Goal: Task Accomplishment & Management: Complete application form

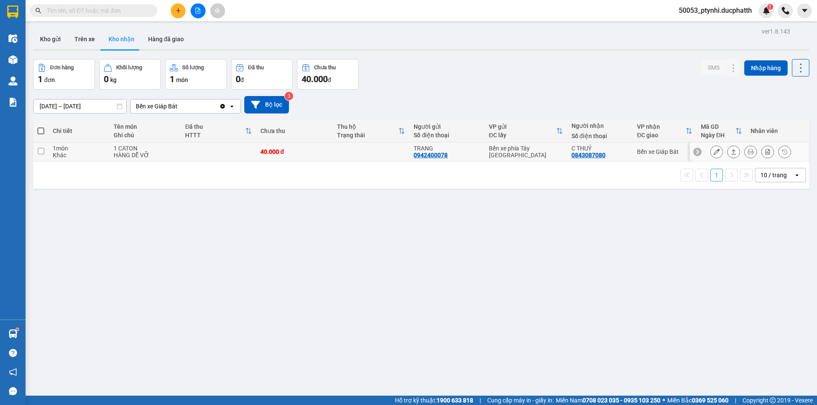
click at [192, 156] on td at bounding box center [218, 151] width 75 height 19
checkbox input "true"
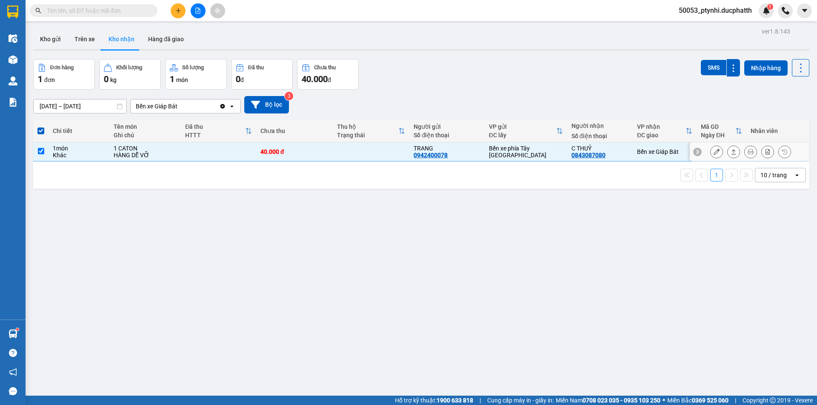
click at [710, 147] on button at bounding box center [716, 152] width 12 height 15
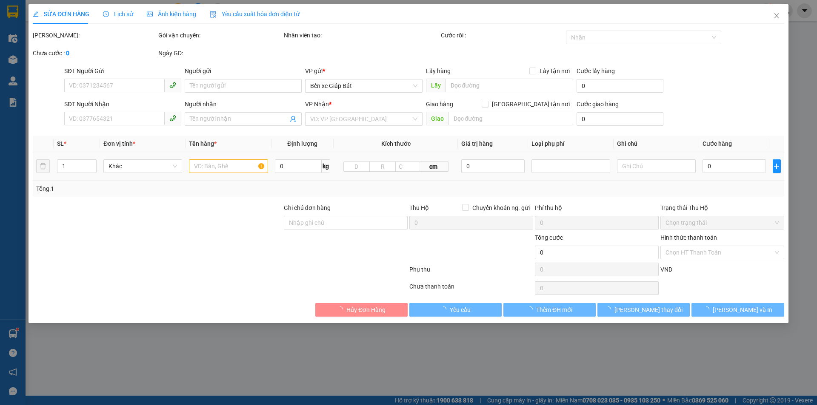
type input "0942400078"
type input "TRANG"
type input "0843087080"
type input "C THUỶ"
type input "40.000"
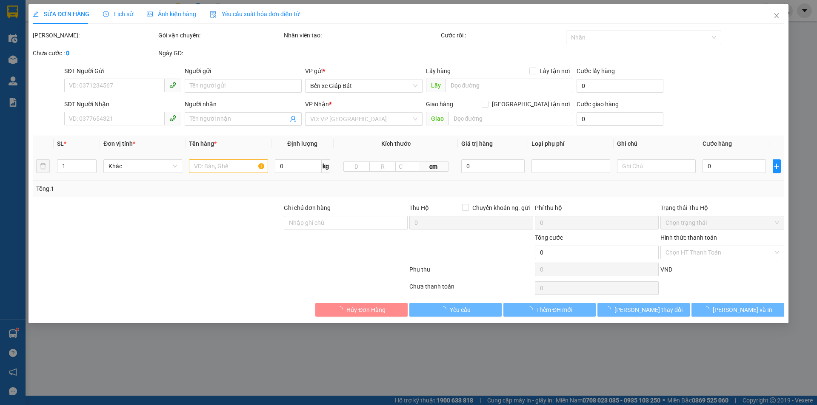
type input "40.000"
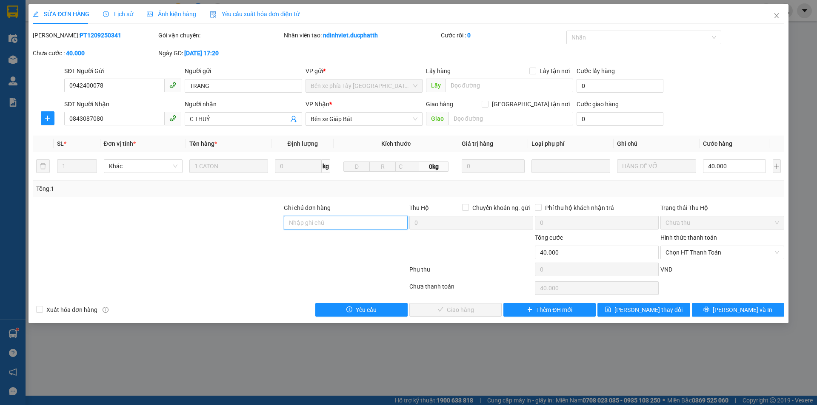
click at [372, 222] on input "Ghi chú đơn hàng" at bounding box center [346, 223] width 124 height 14
click at [706, 250] on span "Chọn HT Thanh Toán" at bounding box center [722, 252] width 114 height 13
type input "tm"
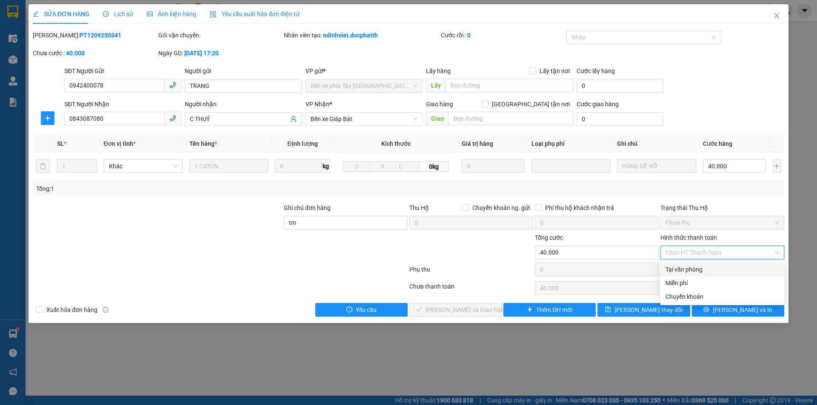
click at [691, 264] on div "Tại văn phòng" at bounding box center [722, 270] width 124 height 14
type input "0"
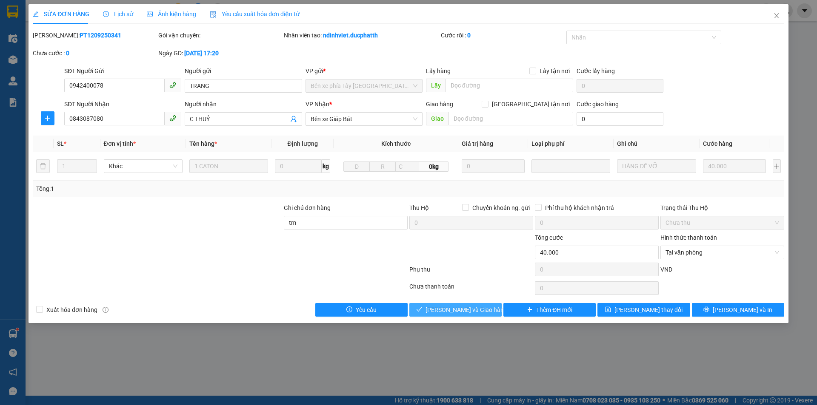
click at [437, 308] on span "[PERSON_NAME] và Giao hàng" at bounding box center [466, 309] width 82 height 9
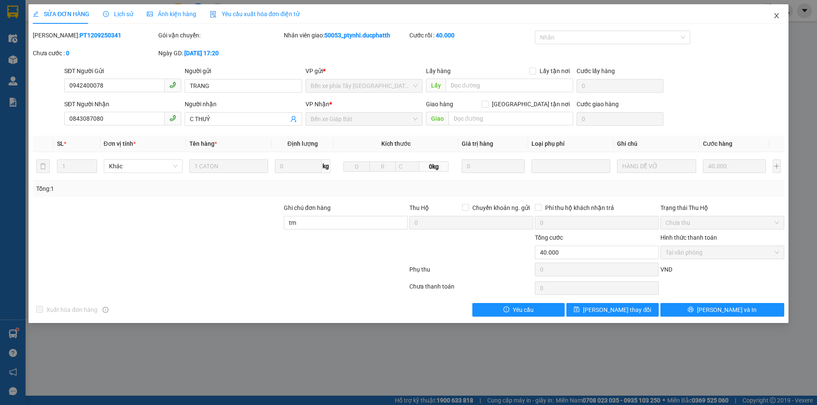
click at [782, 15] on span "Close" at bounding box center [776, 16] width 24 height 24
